Goal: Navigation & Orientation: Understand site structure

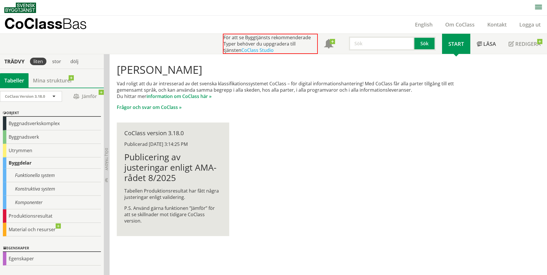
click at [25, 162] on div "Byggdelar" at bounding box center [52, 162] width 98 height 11
click at [35, 202] on div "Komponenter" at bounding box center [52, 203] width 98 height 14
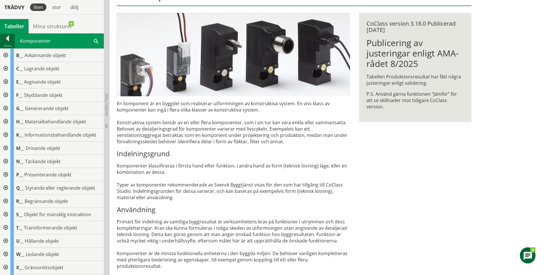
click at [9, 38] on div at bounding box center [7, 39] width 14 height 8
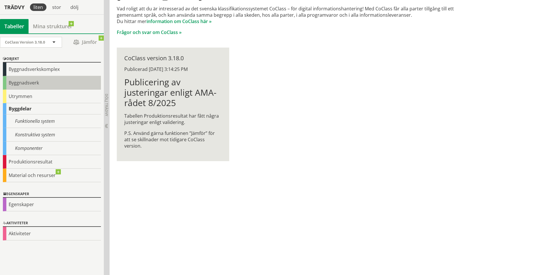
click at [32, 82] on div "Byggnadsverk" at bounding box center [52, 83] width 98 height 14
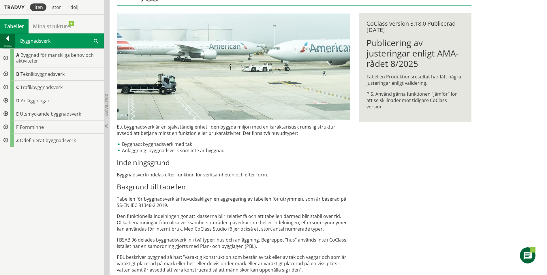
click at [7, 39] on div at bounding box center [7, 39] width 14 height 8
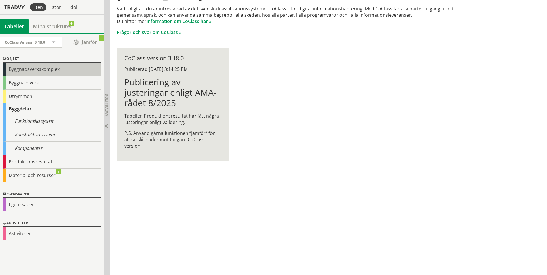
click at [33, 70] on div "Byggnadsverkskomplex" at bounding box center [52, 70] width 98 height 14
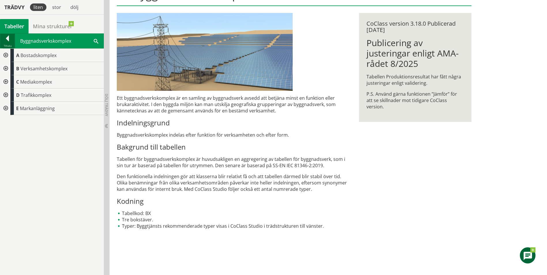
click at [6, 38] on div at bounding box center [7, 39] width 14 height 8
